Goal: Book appointment/travel/reservation

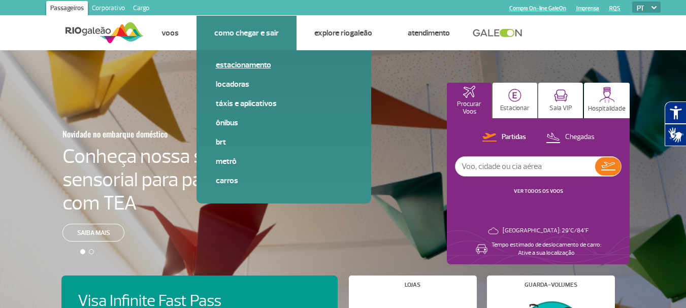
click at [246, 68] on link "Estacionamento" at bounding box center [284, 64] width 136 height 11
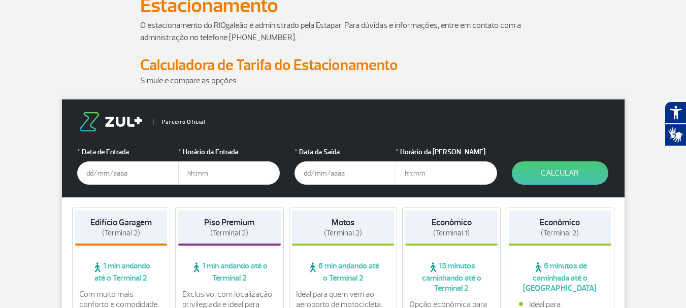
scroll to position [102, 0]
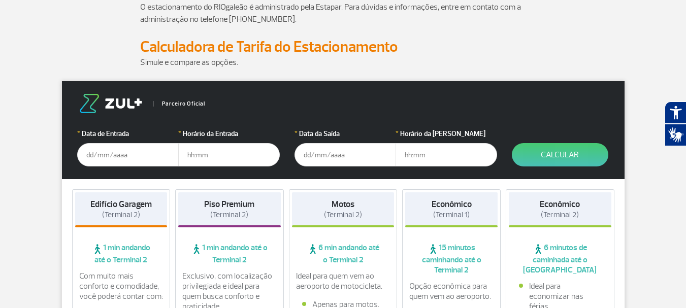
drag, startPoint x: 96, startPoint y: 155, endPoint x: 141, endPoint y: 164, distance: 45.5
click at [96, 155] on input "text" at bounding box center [128, 154] width 102 height 23
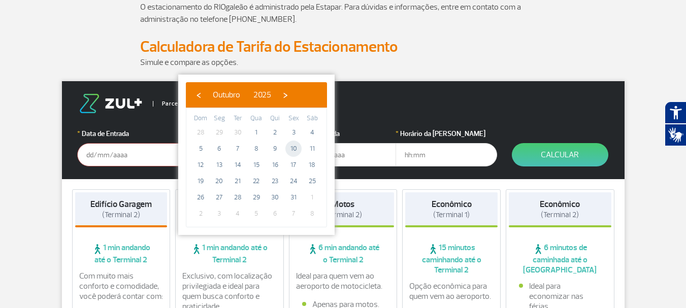
click at [294, 148] on span "10" at bounding box center [294, 149] width 16 height 16
type input "[DATE]"
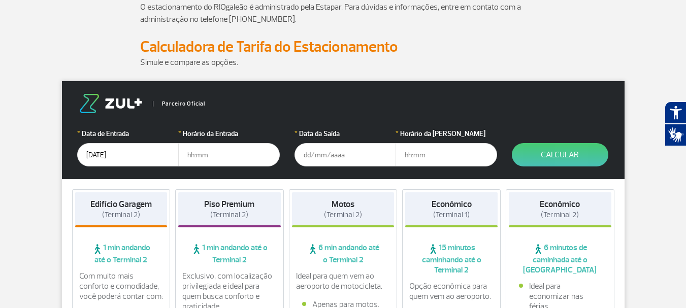
click at [232, 157] on input "text" at bounding box center [229, 154] width 102 height 23
type input "6"
type input "06:00"
click at [302, 152] on input "text" at bounding box center [346, 154] width 102 height 23
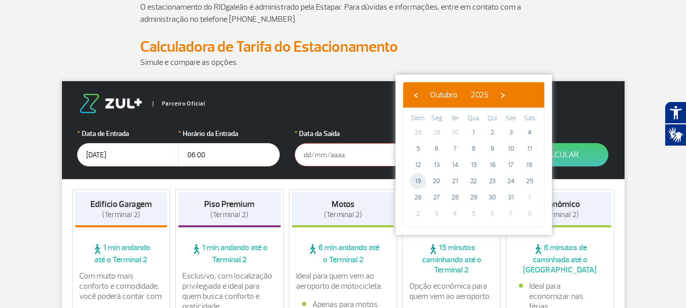
click at [418, 181] on span "19" at bounding box center [418, 181] width 16 height 16
type input "[DATE]"
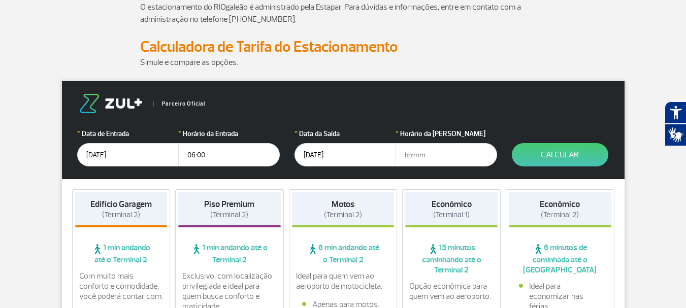
click at [411, 159] on input "text" at bounding box center [447, 154] width 102 height 23
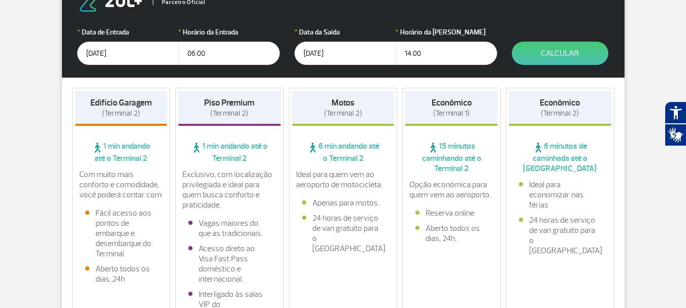
scroll to position [152, 0]
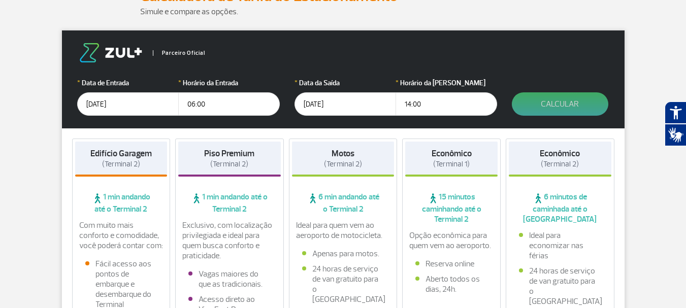
type input "14:00"
click at [562, 104] on button "Calcular" at bounding box center [560, 103] width 97 height 23
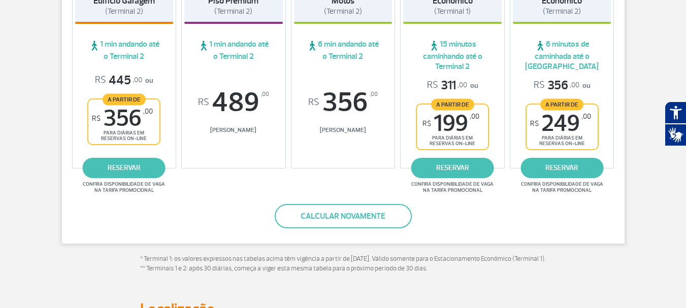
scroll to position [203, 0]
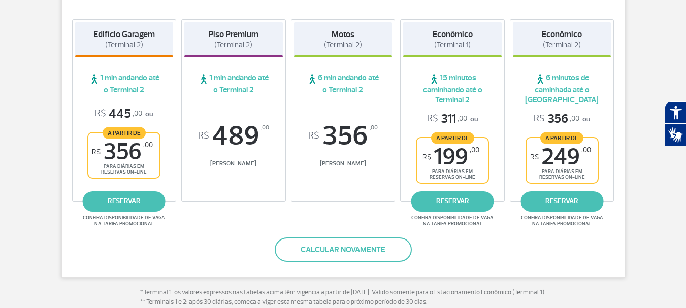
click at [562, 87] on span "6 minutos de caminhada até o [GEOGRAPHIC_DATA]" at bounding box center [562, 89] width 99 height 33
click at [565, 203] on link "reservar" at bounding box center [562, 202] width 83 height 20
